Goal: Navigation & Orientation: Find specific page/section

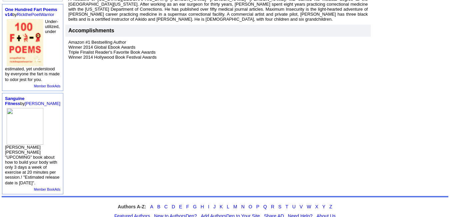
scroll to position [250, 0]
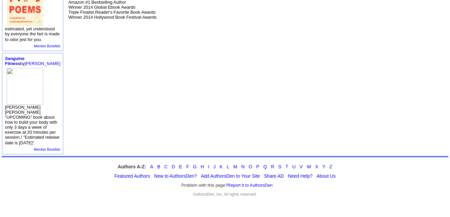
click at [158, 166] on link "B" at bounding box center [158, 166] width 3 height 5
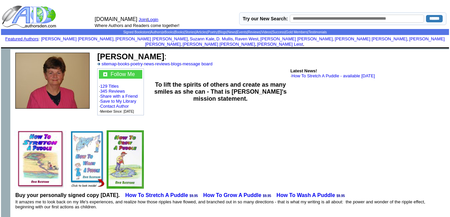
drag, startPoint x: 96, startPoint y: 50, endPoint x: 162, endPoint y: 50, distance: 65.9
click at [162, 51] on td "Edie M. Batstone : sitemap · books · poetry · news · reviews · blogs · message …" at bounding box center [271, 59] width 351 height 16
copy b "Edie M. Batstone"
